Goal: Task Accomplishment & Management: Manage account settings

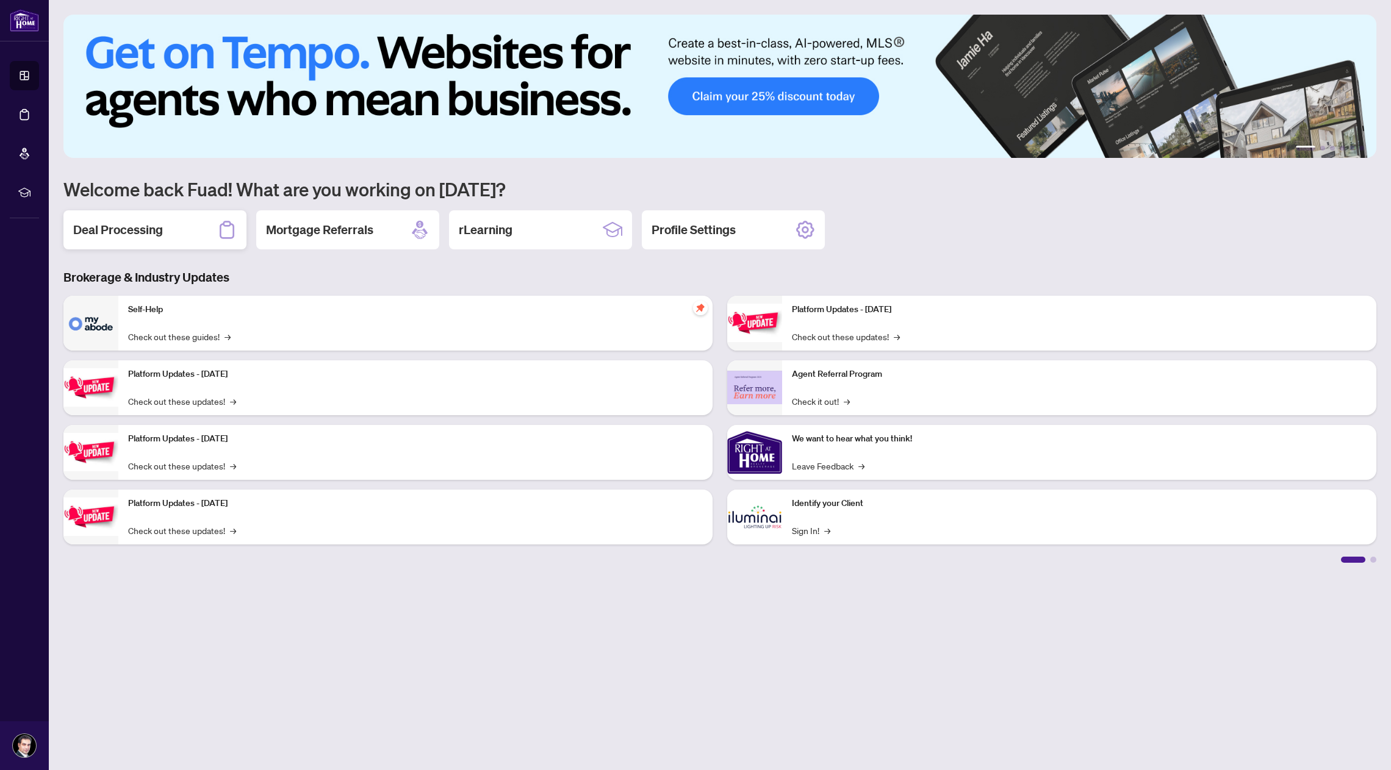
click at [125, 239] on div "Deal Processing" at bounding box center [154, 229] width 183 height 39
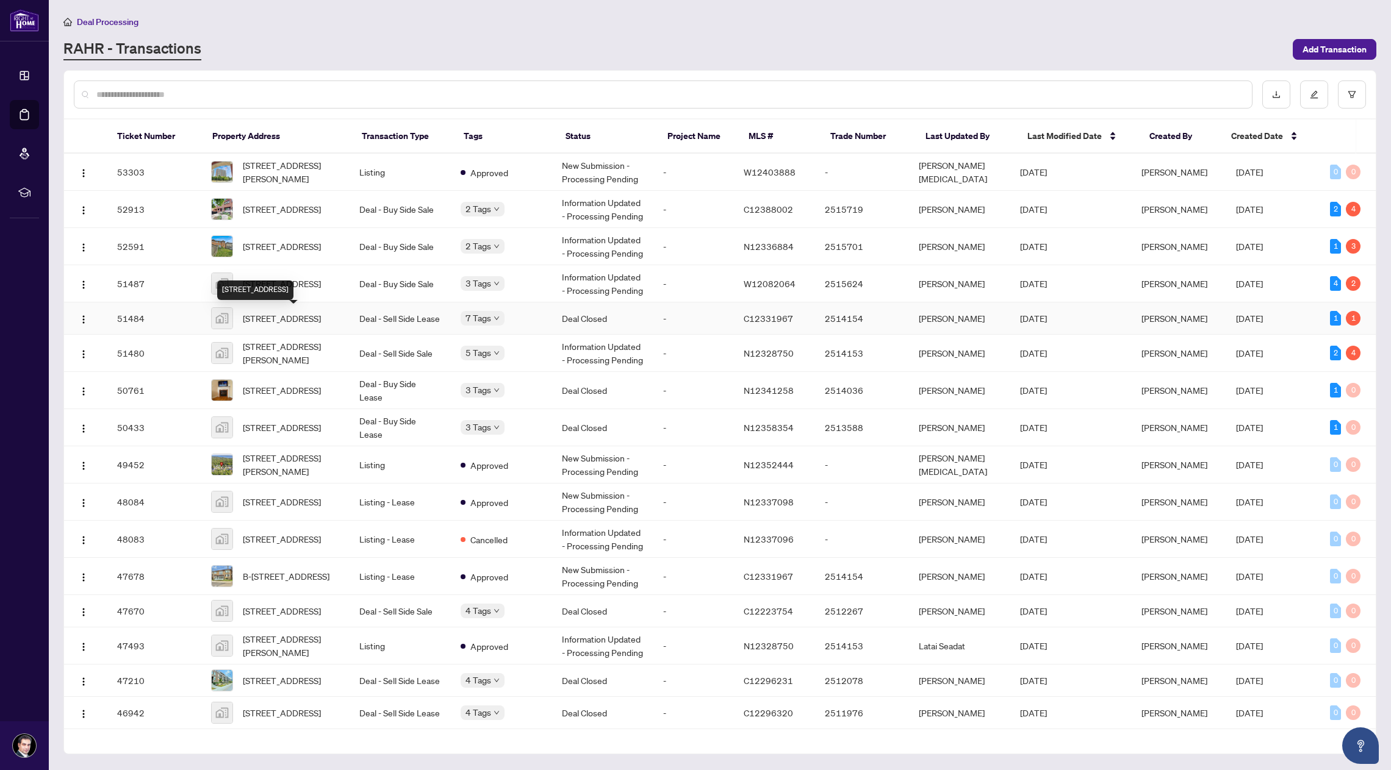
click at [303, 325] on span "[STREET_ADDRESS]" at bounding box center [282, 318] width 78 height 13
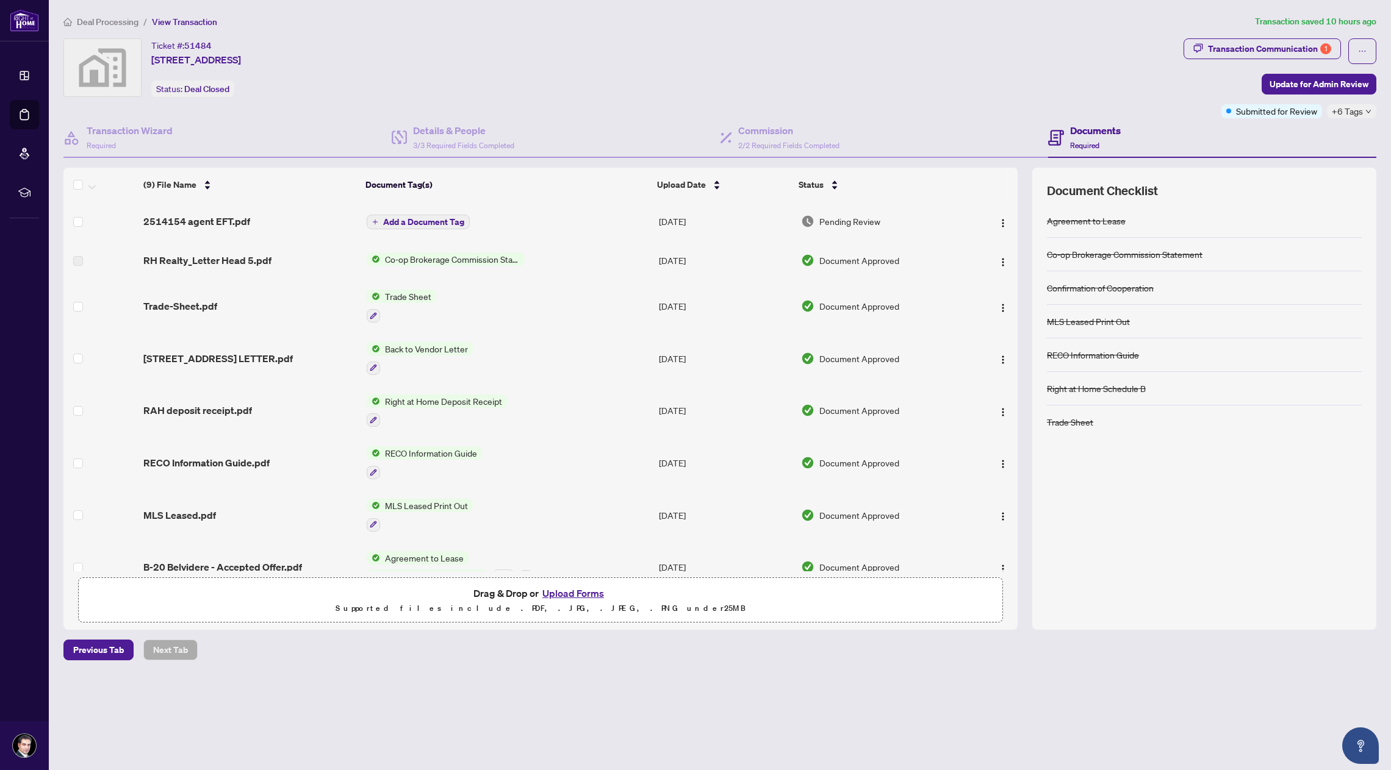
click at [231, 219] on span "2514154 agent EFT.pdf" at bounding box center [196, 221] width 107 height 15
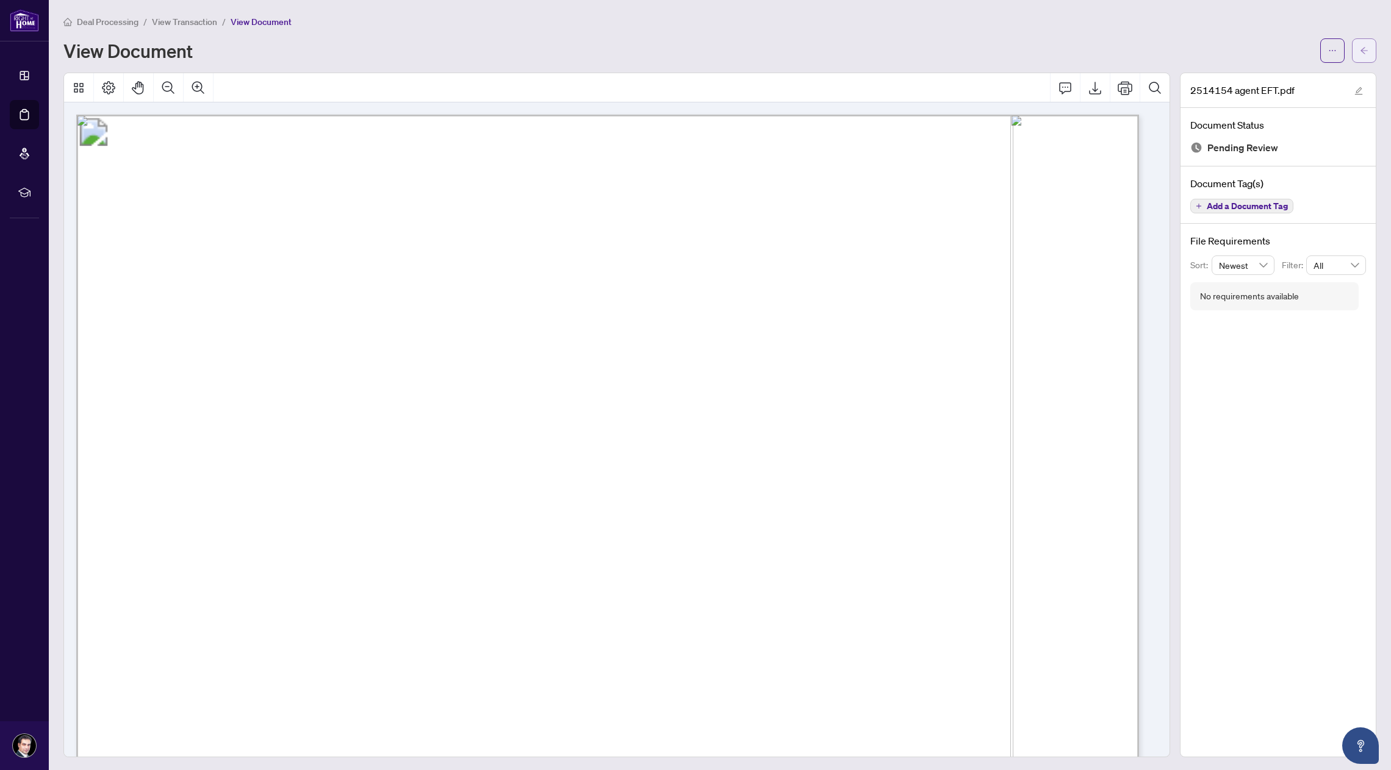
click at [1360, 46] on icon "arrow-left" at bounding box center [1364, 50] width 9 height 9
